Goal: Navigation & Orientation: Find specific page/section

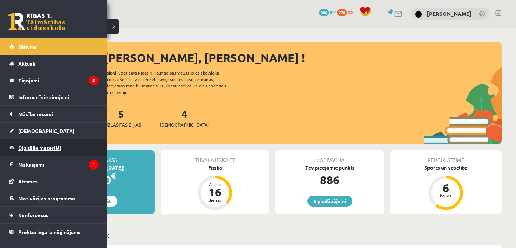
click at [37, 148] on span "Digitālie materiāli" at bounding box center [39, 147] width 43 height 6
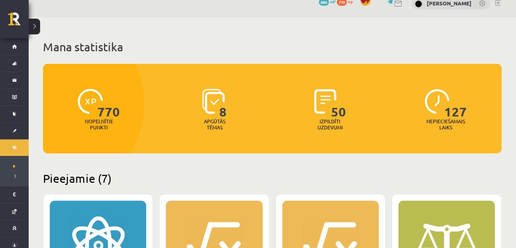
scroll to position [6, 0]
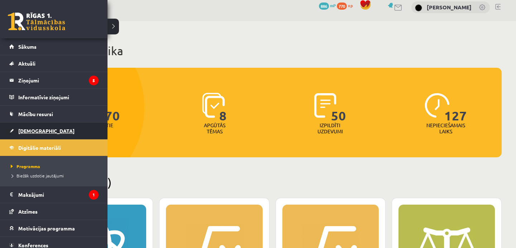
click at [32, 132] on span "[DEMOGRAPHIC_DATA]" at bounding box center [46, 131] width 56 height 6
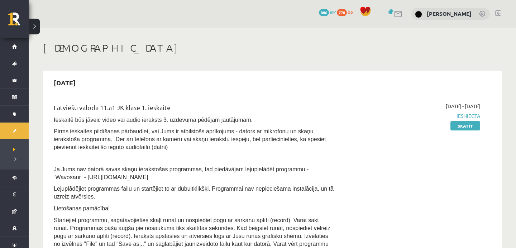
click at [498, 15] on link at bounding box center [497, 13] width 5 height 6
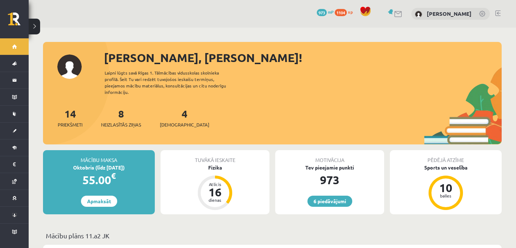
click at [497, 14] on link at bounding box center [497, 13] width 5 height 6
